Goal: Task Accomplishment & Management: Manage account settings

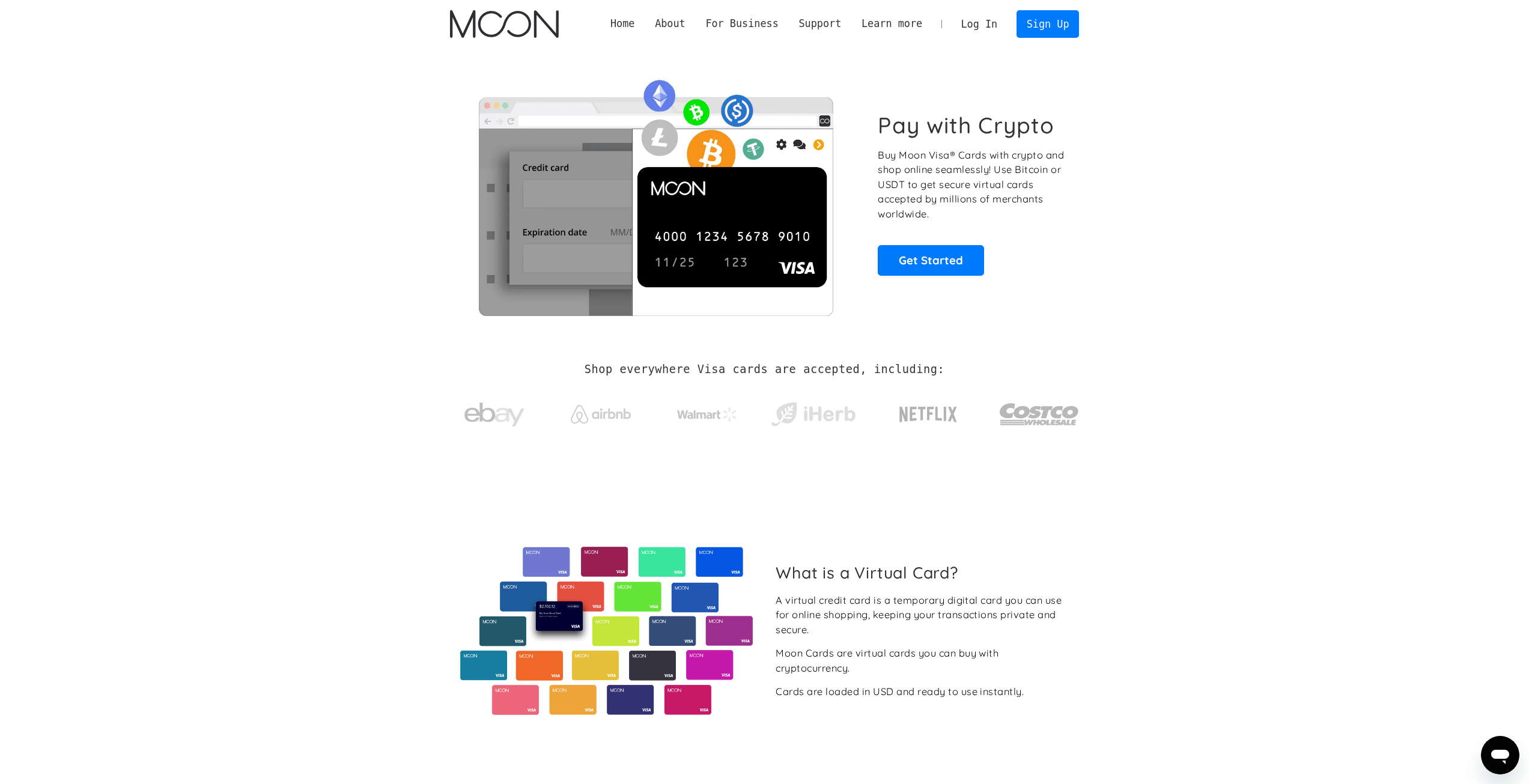
click at [741, 26] on link "Log In" at bounding box center [979, 23] width 56 height 26
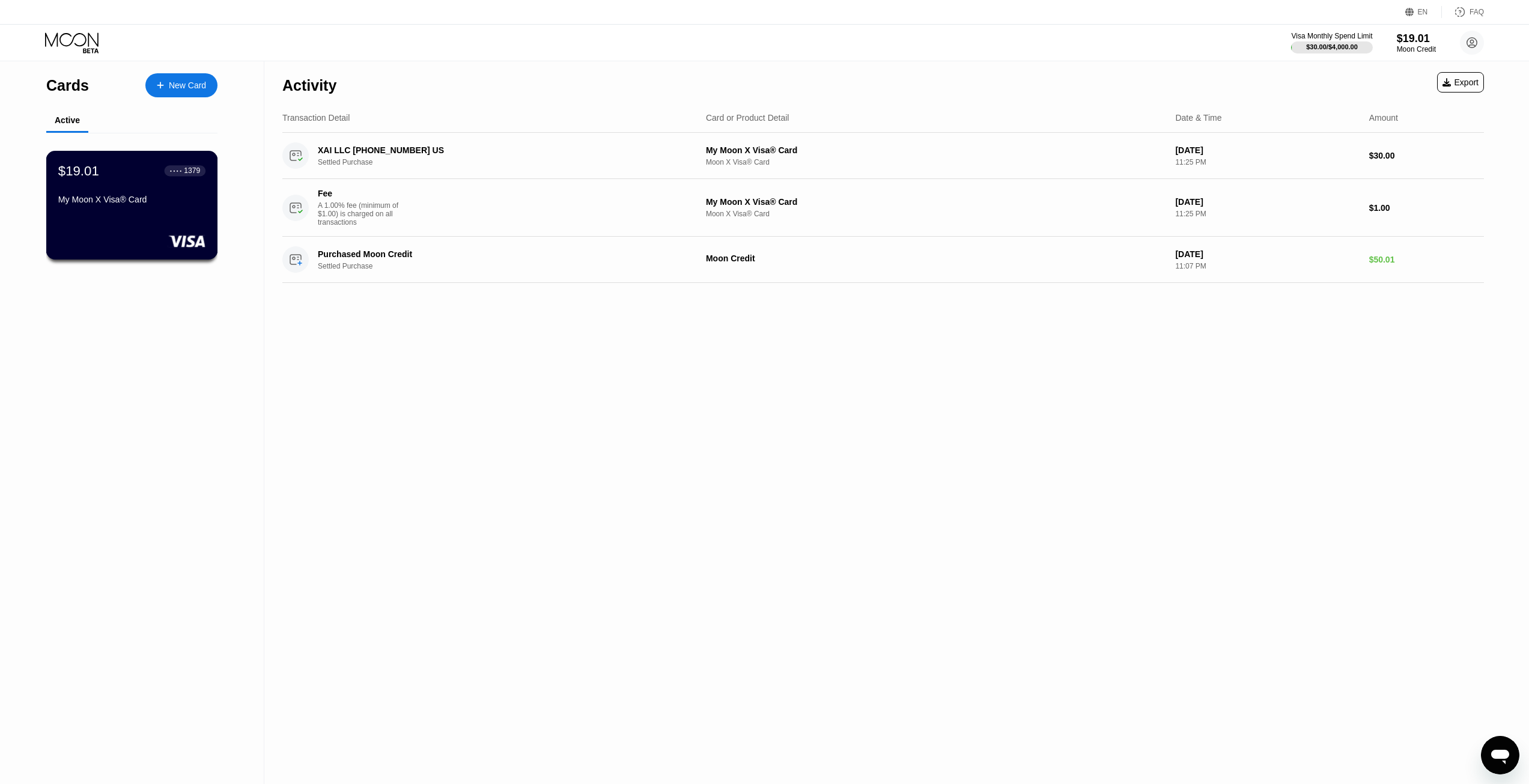
click at [189, 219] on div "$19.01 ● ● ● ● 1379 My Moon X Visa® Card" at bounding box center [132, 205] width 172 height 109
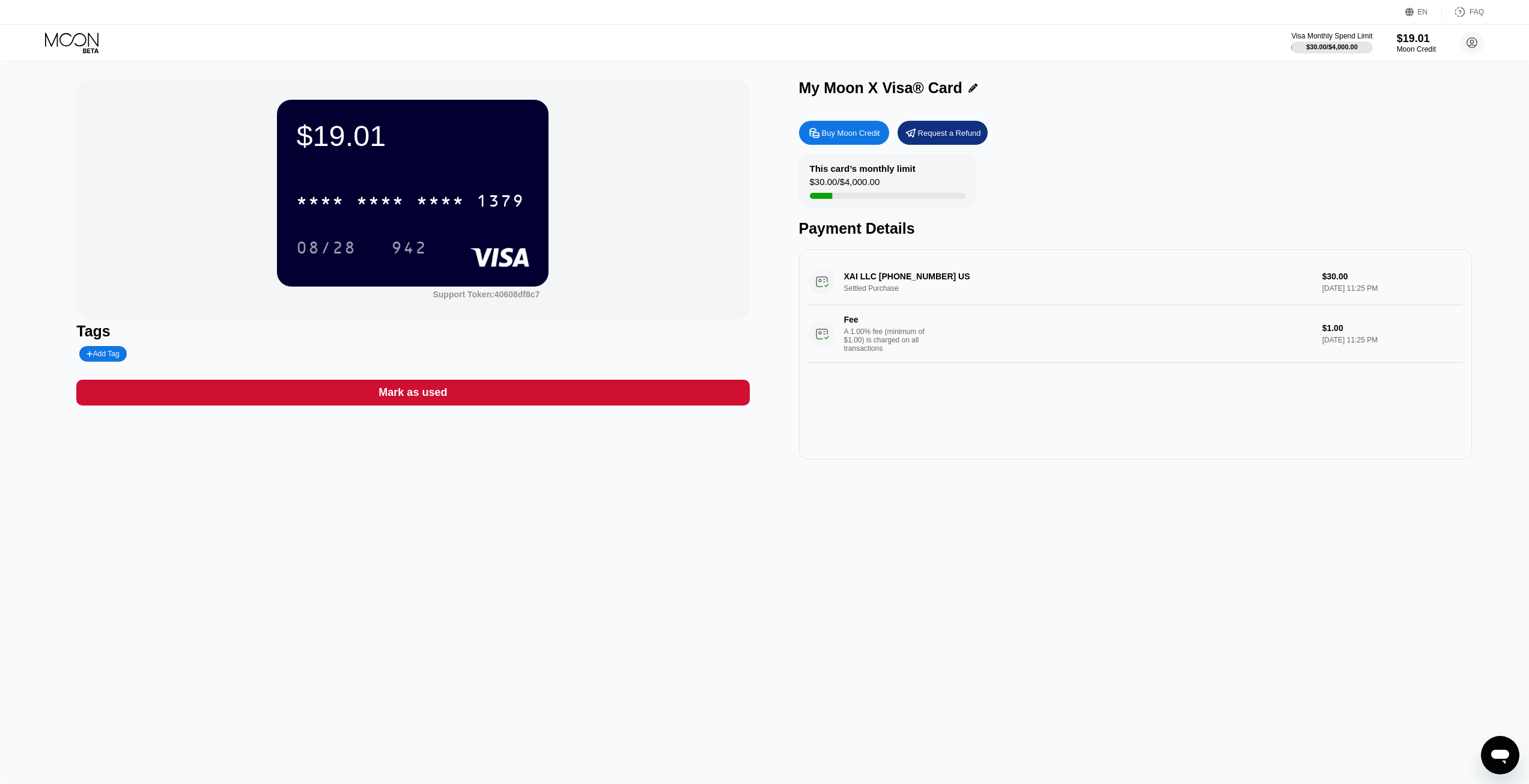
click at [398, 197] on div "* * * *" at bounding box center [381, 202] width 48 height 19
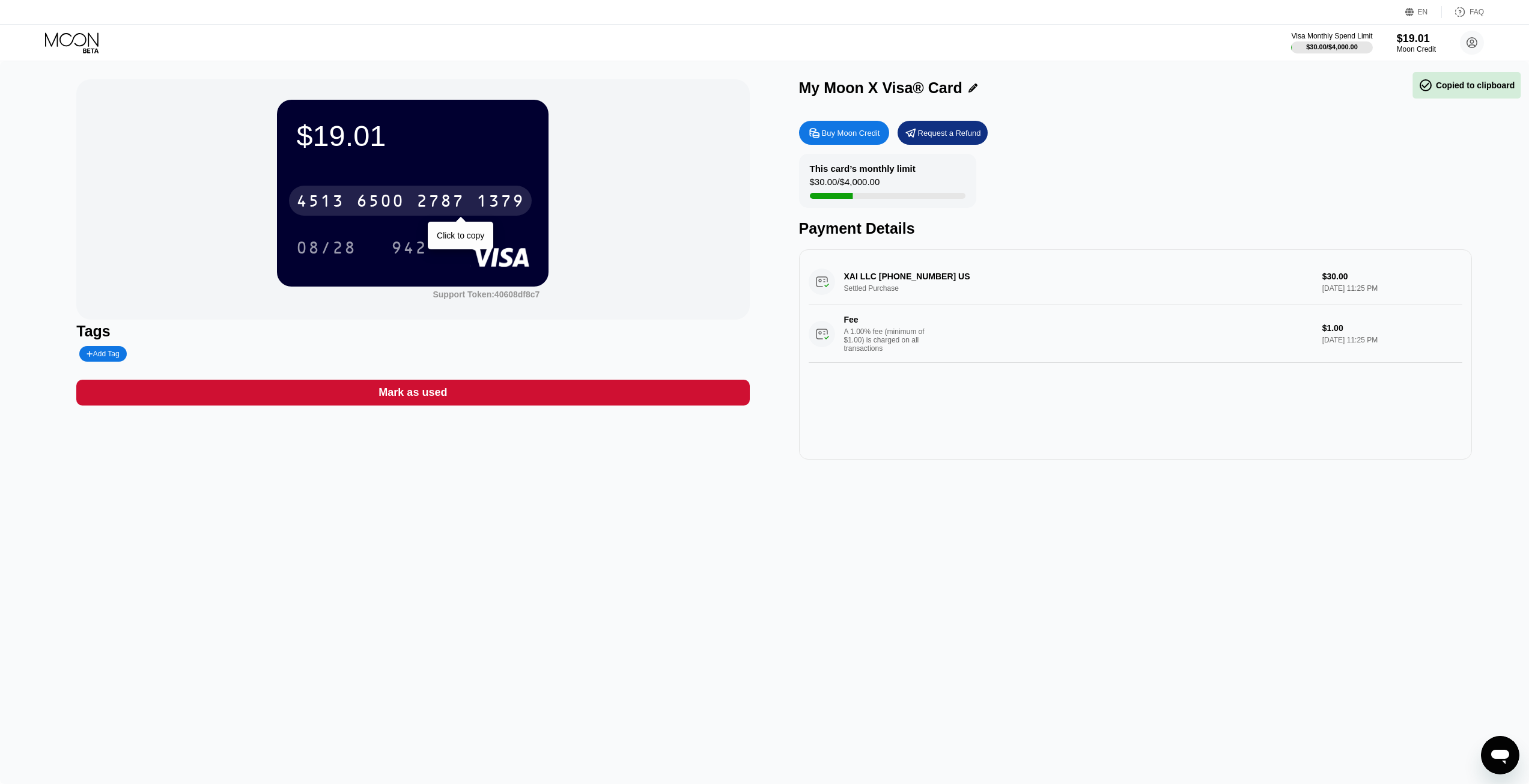
click at [375, 203] on div "6500" at bounding box center [381, 202] width 48 height 19
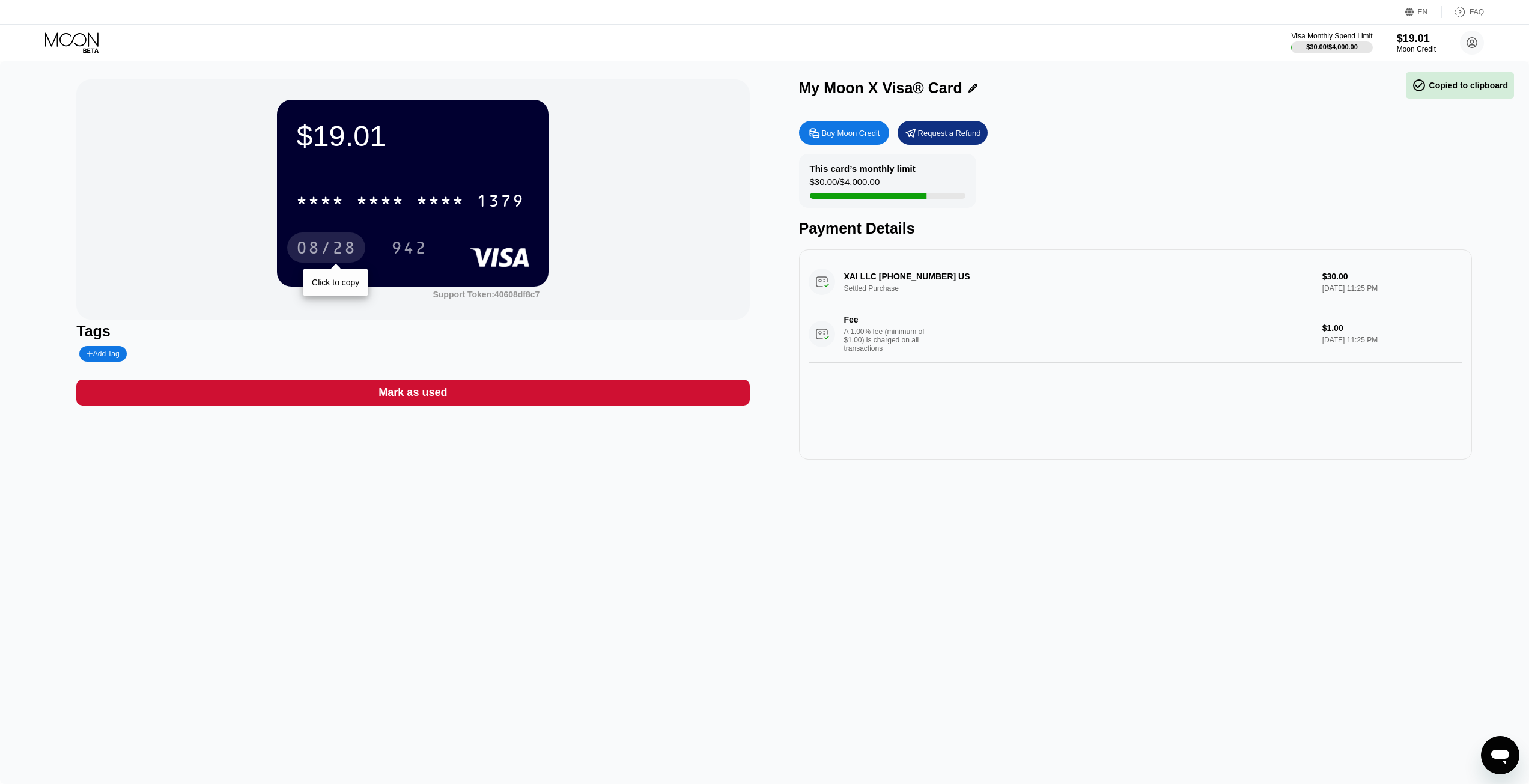
click at [336, 244] on div "08/28" at bounding box center [326, 249] width 60 height 19
click at [406, 240] on div "942" at bounding box center [409, 247] width 54 height 30
